Goal: Task Accomplishment & Management: Manage account settings

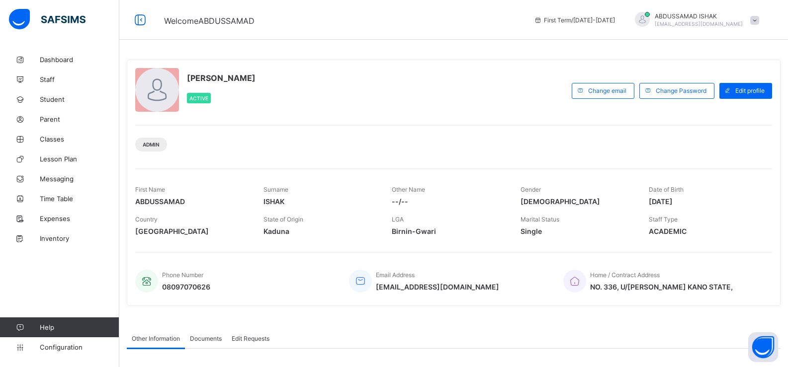
click at [780, 78] on div "[PERSON_NAME] Active Change email Change Password Edit profile Admin First Name…" at bounding box center [453, 183] width 653 height 246
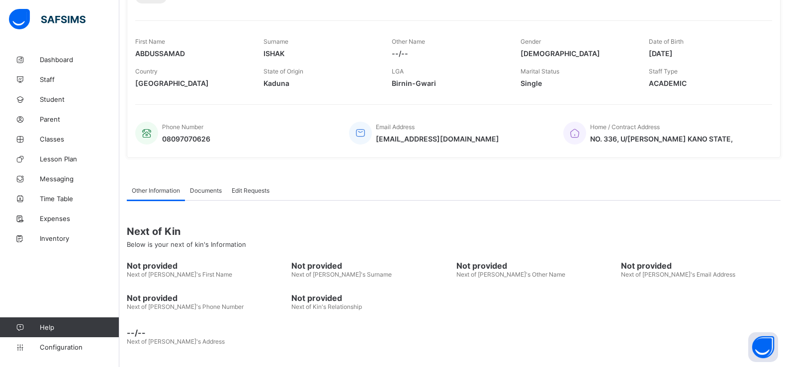
scroll to position [149, 0]
click at [54, 81] on span "Staff" at bounding box center [80, 80] width 80 height 8
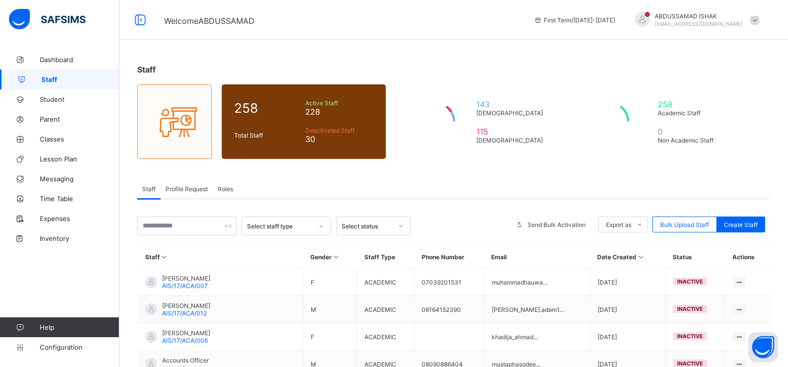
scroll to position [39, 0]
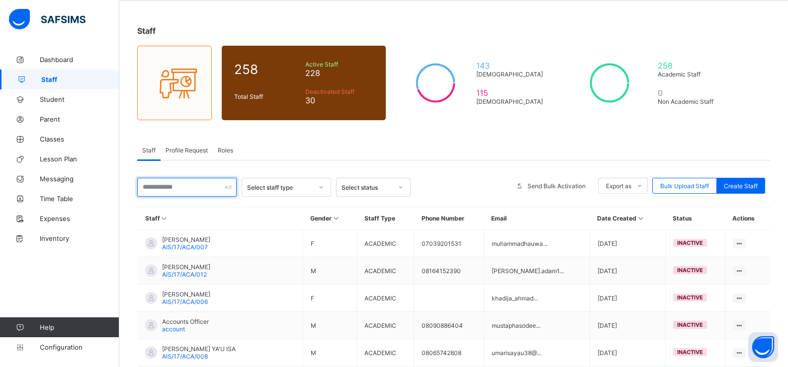
click at [175, 189] on input "text" at bounding box center [186, 187] width 99 height 19
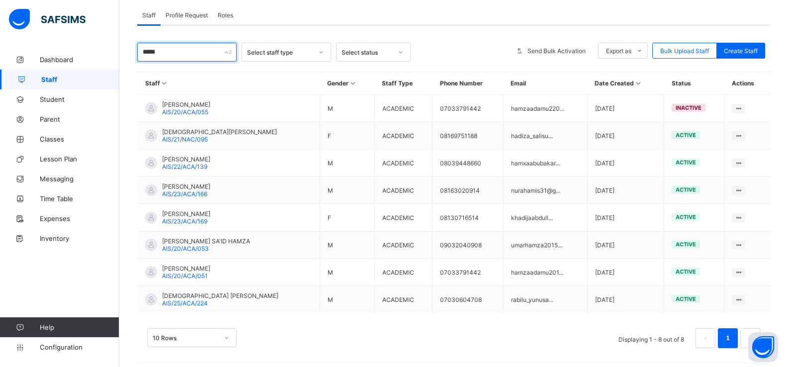
scroll to position [180, 0]
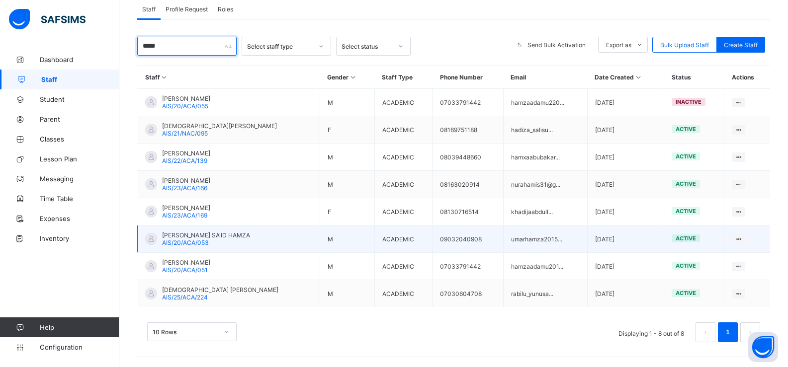
type input "*****"
click at [187, 235] on span "[PERSON_NAME] SA'ID HAMZA" at bounding box center [206, 235] width 88 height 7
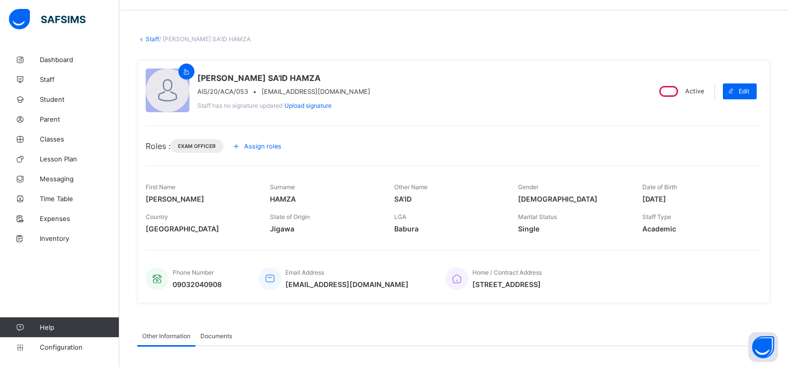
scroll to position [56, 0]
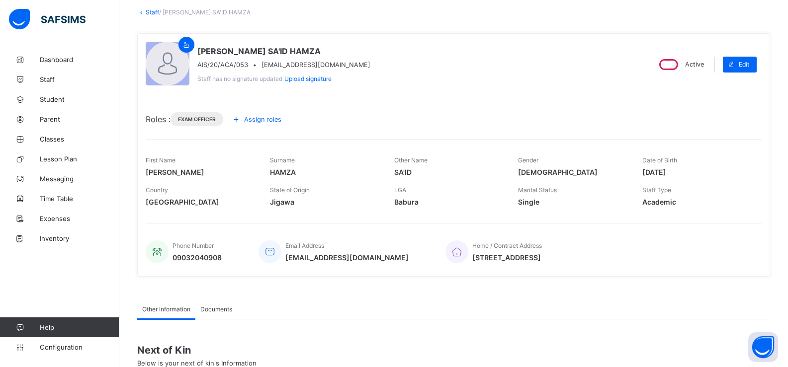
click at [248, 118] on span "Assign roles" at bounding box center [262, 119] width 37 height 7
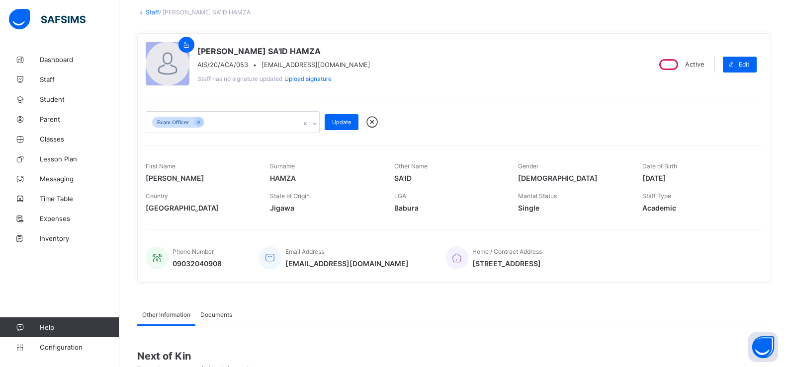
click at [263, 122] on div "Exam Officer" at bounding box center [223, 122] width 154 height 21
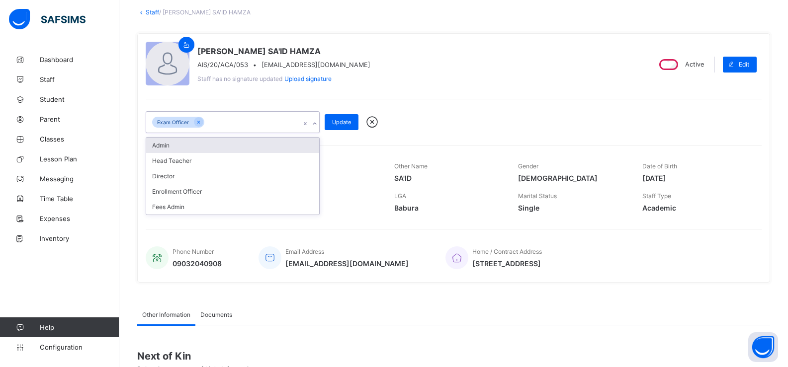
click at [195, 147] on div "Admin" at bounding box center [232, 145] width 173 height 15
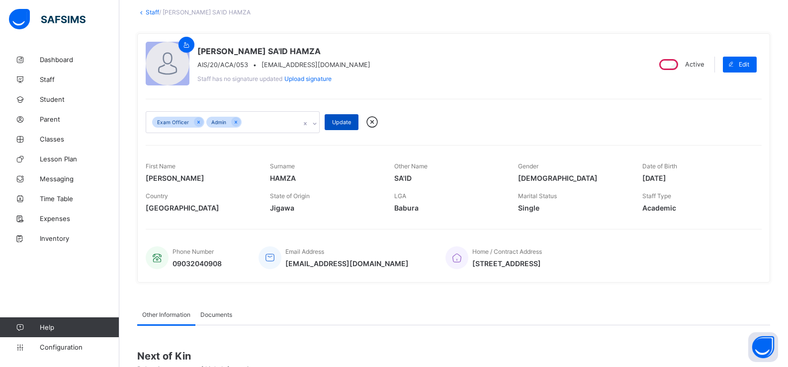
click at [344, 120] on span "Update" at bounding box center [341, 122] width 19 height 7
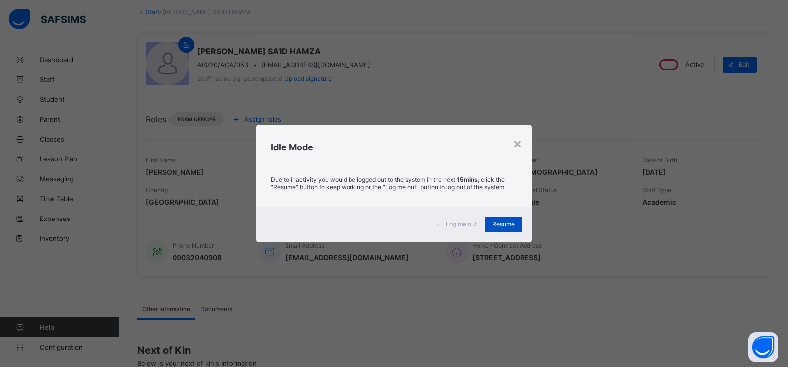
click at [509, 219] on div "Resume" at bounding box center [502, 225] width 37 height 16
